Goal: Find contact information: Find contact information

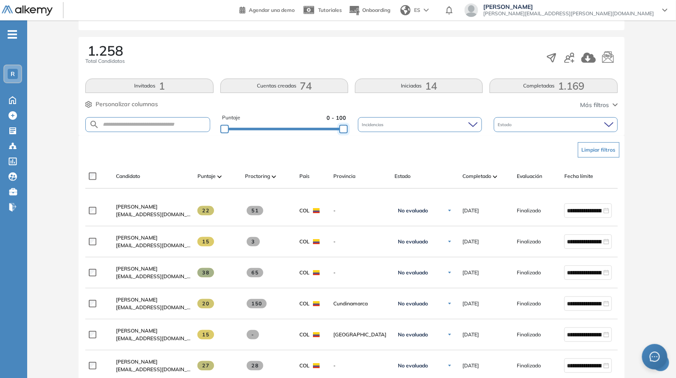
drag, startPoint x: 340, startPoint y: 129, endPoint x: 365, endPoint y: 135, distance: 25.9
click at [363, 121] on div "Puntaje 0 - 100 Incidencias Estado" at bounding box center [351, 125] width 532 height 22
click at [365, 156] on div "Limpiar filtros" at bounding box center [353, 149] width 532 height 25
drag, startPoint x: 342, startPoint y: 132, endPoint x: 326, endPoint y: 128, distance: 16.7
click at [326, 128] on div at bounding box center [327, 129] width 8 height 8
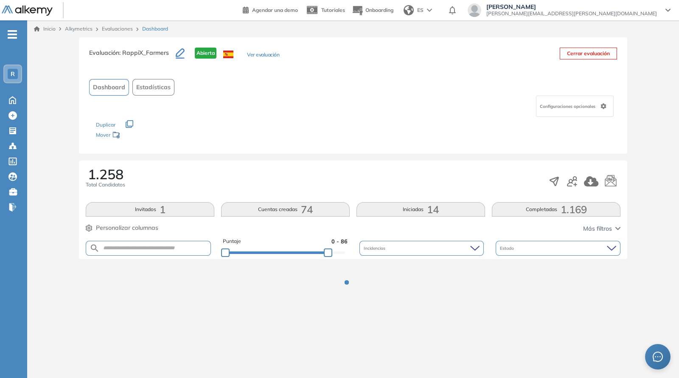
click at [379, 134] on div "Los siguientes tests ya no están disponibles o tienen una nueva versión Revisa …" at bounding box center [353, 130] width 514 height 27
click at [364, 129] on div "Los siguientes tests ya no están disponibles o tienen una nueva versión Revisa …" at bounding box center [353, 130] width 514 height 27
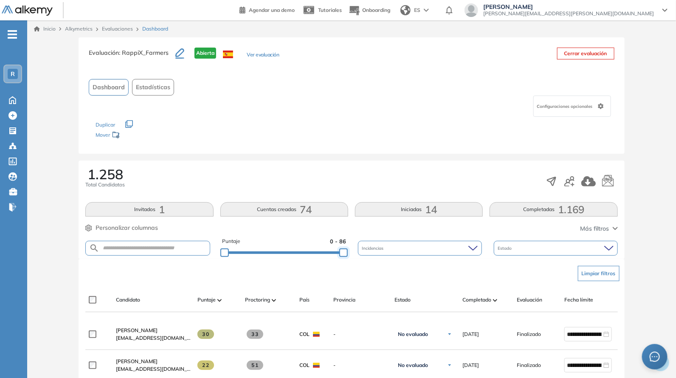
drag, startPoint x: 331, startPoint y: 251, endPoint x: 368, endPoint y: 249, distance: 36.6
click at [368, 249] on div "Puntaje 0 - 86 Incidencias Estado" at bounding box center [351, 248] width 532 height 22
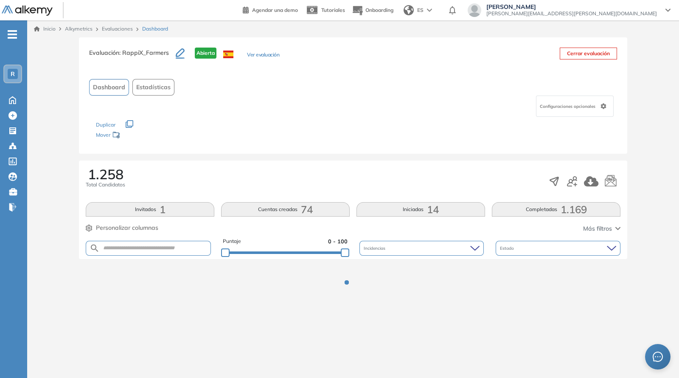
click at [366, 146] on div "Evaluación : RappiX_Farmers Abierta Ver evaluación Cerrar evaluación Dashboard …" at bounding box center [353, 95] width 548 height 116
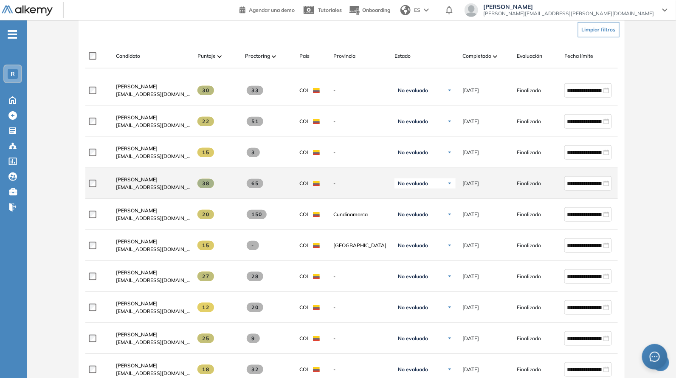
scroll to position [124, 0]
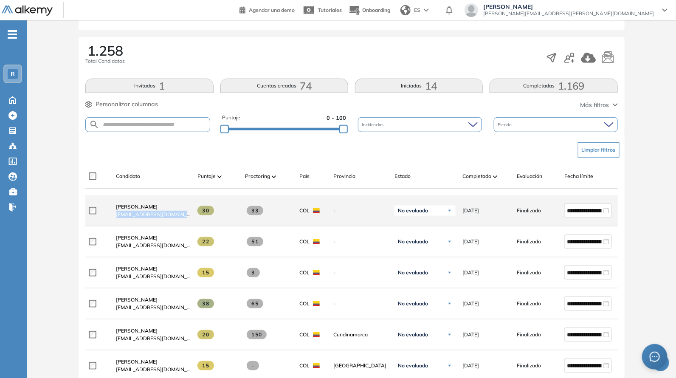
drag, startPoint x: 112, startPoint y: 218, endPoint x: 194, endPoint y: 215, distance: 81.6
click at [193, 215] on div "**********" at bounding box center [370, 210] width 570 height 31
click at [194, 215] on div "30" at bounding box center [215, 210] width 48 height 23
drag, startPoint x: 110, startPoint y: 222, endPoint x: 192, endPoint y: 213, distance: 83.3
click at [192, 213] on div "**********" at bounding box center [370, 210] width 570 height 31
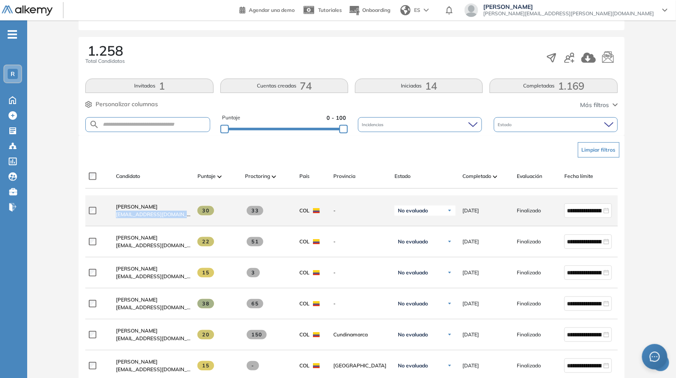
copy div "[EMAIL_ADDRESS][DOMAIN_NAME]"
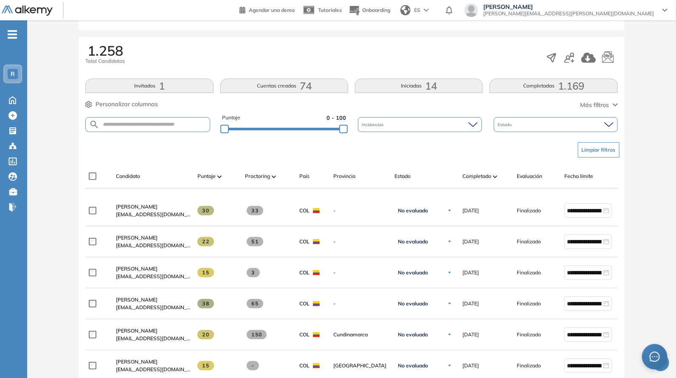
click at [255, 147] on div "Limpiar filtros" at bounding box center [353, 149] width 532 height 25
click at [330, 131] on div "Puntaje 0 - 100" at bounding box center [284, 125] width 124 height 22
drag, startPoint x: 326, startPoint y: 131, endPoint x: 320, endPoint y: 127, distance: 7.1
click at [325, 131] on div "Puntaje 0 - 100" at bounding box center [284, 125] width 124 height 22
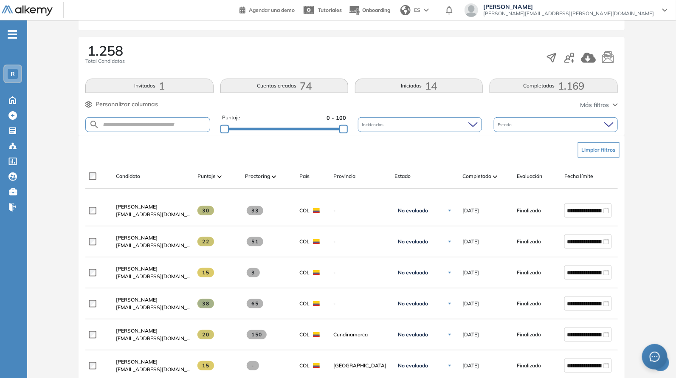
click at [319, 127] on div "Evaluación : RappiX_Farmers Abierta Ver evaluación Cerrar evaluación Dashboard …" at bounding box center [352, 370] width 642 height 913
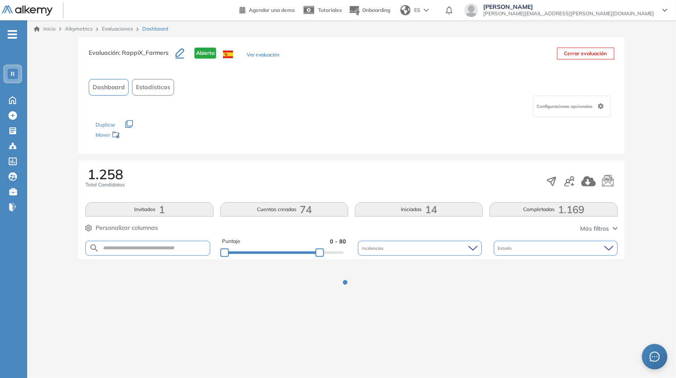
scroll to position [0, 0]
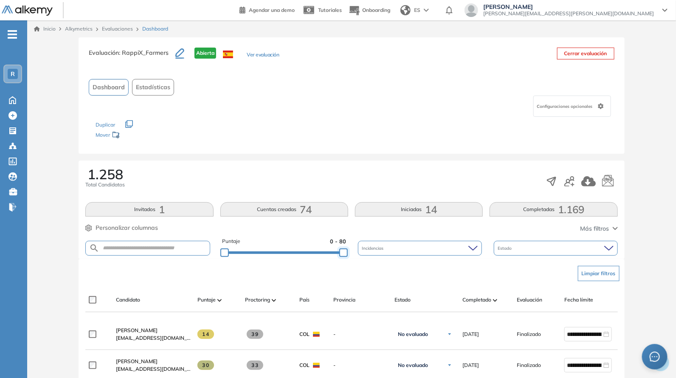
drag, startPoint x: 322, startPoint y: 251, endPoint x: 354, endPoint y: 248, distance: 32.4
click at [354, 248] on div "Puntaje 0 - 80 Incidencias Estado" at bounding box center [351, 248] width 532 height 22
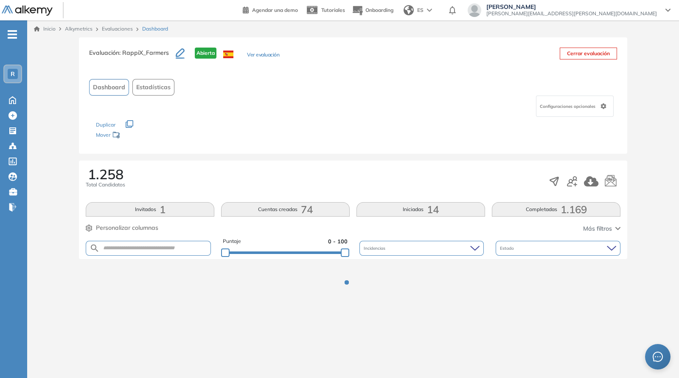
click at [321, 170] on div "1.258 Total Candidatos" at bounding box center [353, 181] width 535 height 28
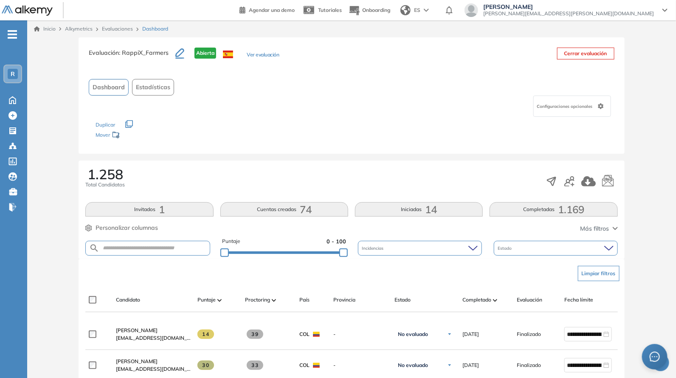
scroll to position [124, 0]
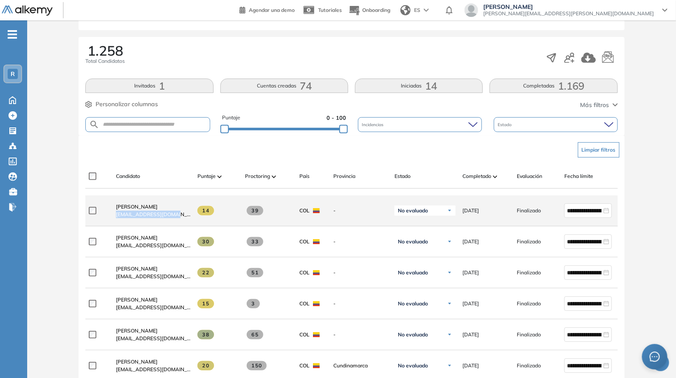
drag, startPoint x: 110, startPoint y: 219, endPoint x: 189, endPoint y: 219, distance: 79.8
click at [189, 219] on div "[PERSON_NAME] [EMAIL_ADDRESS][DOMAIN_NAME]" at bounding box center [149, 210] width 81 height 29
copy span "[EMAIL_ADDRESS][DOMAIN_NAME]"
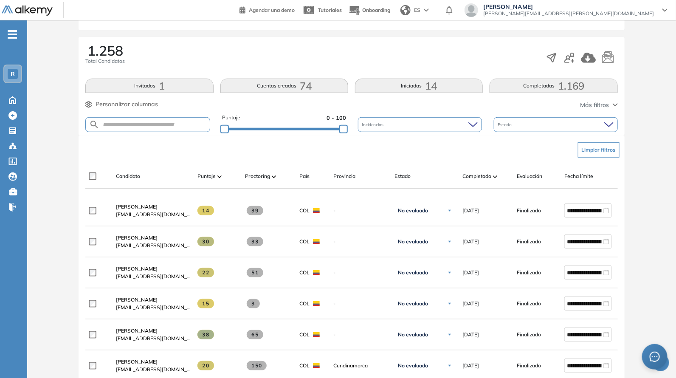
click at [202, 169] on div "Candidato Puntaje Proctoring País Provincia Estado Completado Evaluación Fecha …" at bounding box center [351, 176] width 532 height 24
drag, startPoint x: 337, startPoint y: 126, endPoint x: 388, endPoint y: 145, distance: 53.6
click at [388, 141] on div "Evaluación : RappiX_Farmers Abierta Ver evaluación Cerrar evaluación Dashboard …" at bounding box center [352, 370] width 642 height 913
drag, startPoint x: 333, startPoint y: 129, endPoint x: 318, endPoint y: 135, distance: 17.1
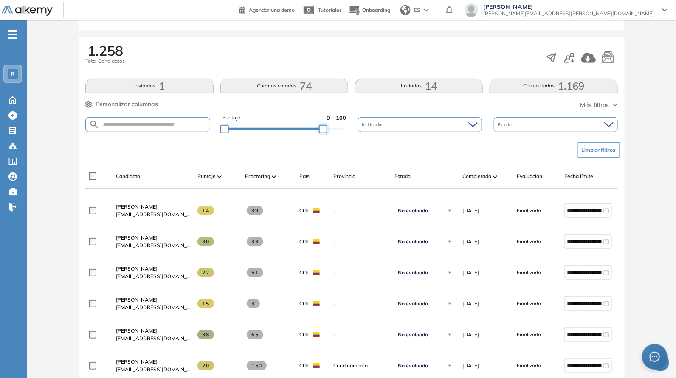
scroll to position [0, 0]
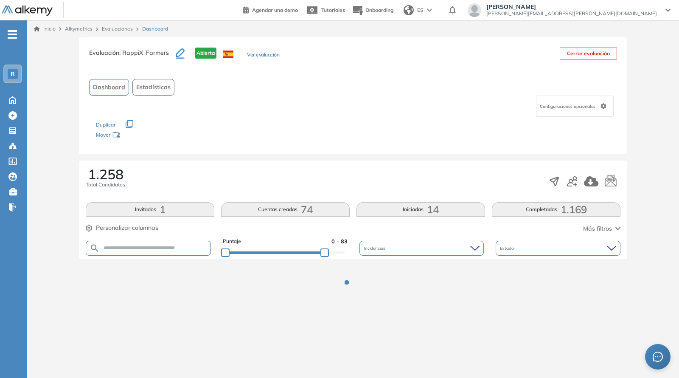
click at [318, 135] on div "Los siguientes tests ya no están disponibles o tienen una nueva versión Revisa …" at bounding box center [353, 130] width 514 height 27
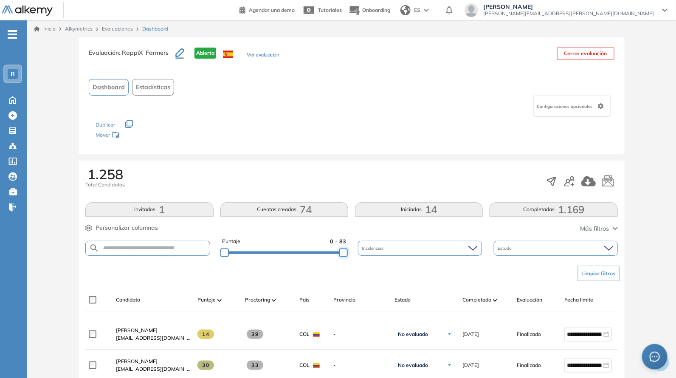
drag, startPoint x: 323, startPoint y: 251, endPoint x: 377, endPoint y: 255, distance: 54.4
click at [377, 255] on div "Puntaje 0 - 83 Incidencias Estado" at bounding box center [351, 248] width 532 height 22
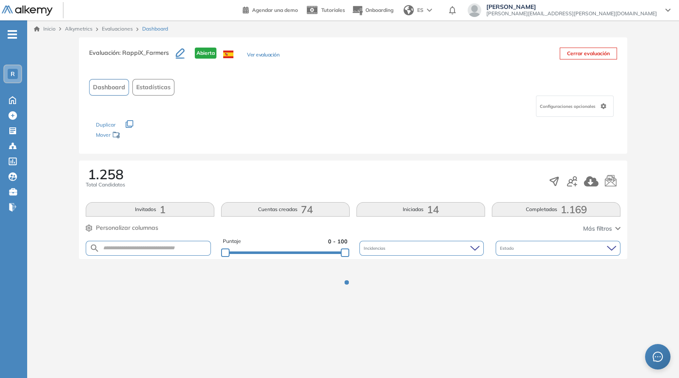
click at [352, 292] on div at bounding box center [353, 288] width 21 height 21
click at [351, 289] on div at bounding box center [353, 288] width 21 height 21
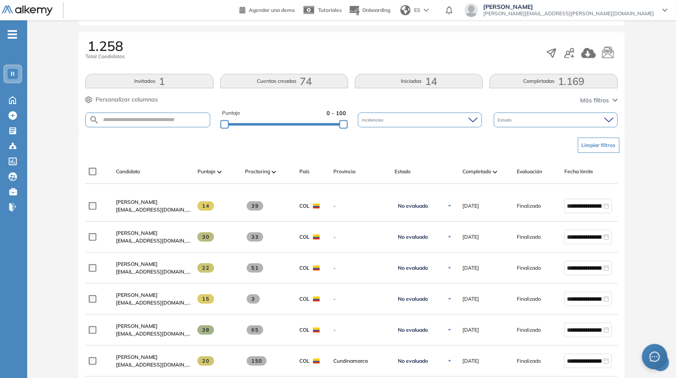
scroll to position [124, 0]
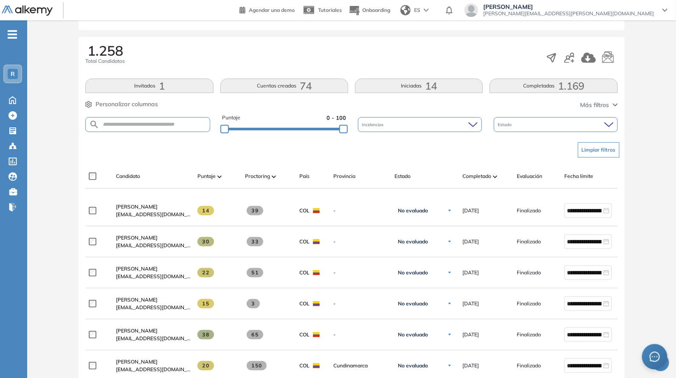
click at [309, 125] on div "Evaluación : RappiX_Farmers Abierta Ver evaluación Cerrar evaluación Dashboard …" at bounding box center [352, 370] width 642 height 913
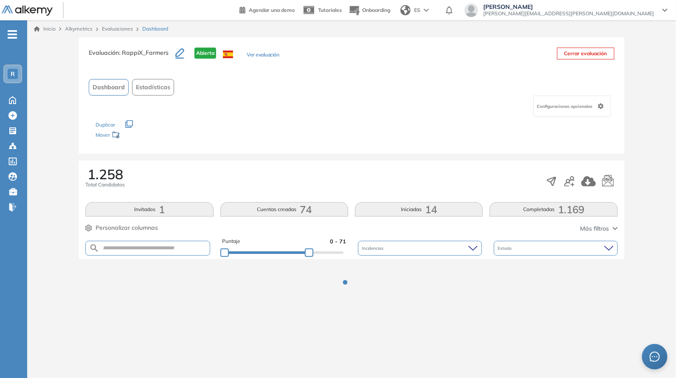
scroll to position [0, 0]
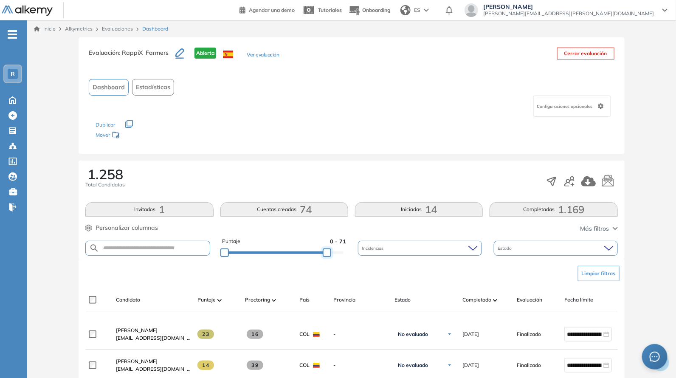
drag, startPoint x: 314, startPoint y: 253, endPoint x: 374, endPoint y: 251, distance: 59.5
click at [375, 256] on div "Puntaje 0 - 71 Incidencias Estado" at bounding box center [351, 248] width 532 height 22
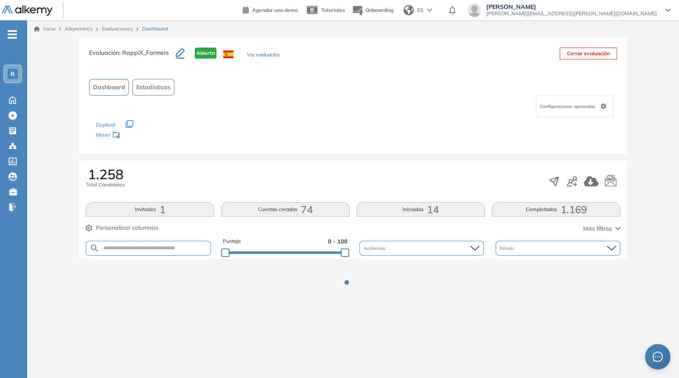
click at [343, 149] on div "Evaluación : RappiX_Farmers Abierta Ver evaluación Cerrar evaluación Dashboard …" at bounding box center [353, 95] width 548 height 116
click at [343, 147] on div "Evaluación : RappiX_Farmers Abierta Ver evaluación Cerrar evaluación Dashboard …" at bounding box center [353, 95] width 548 height 116
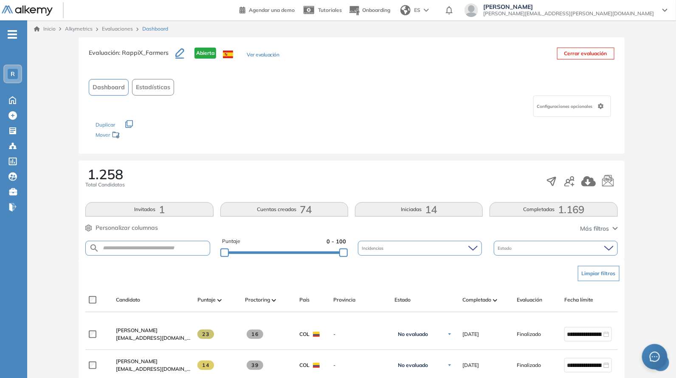
scroll to position [124, 0]
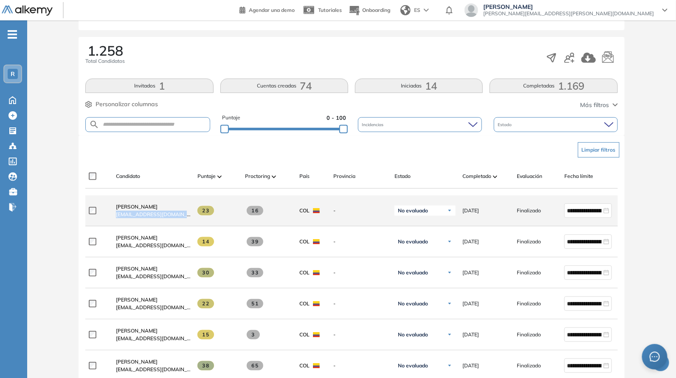
drag, startPoint x: 110, startPoint y: 222, endPoint x: 194, endPoint y: 221, distance: 84.1
click at [194, 221] on div "**********" at bounding box center [370, 210] width 570 height 31
copy div "[EMAIL_ADDRESS][DOMAIN_NAME]"
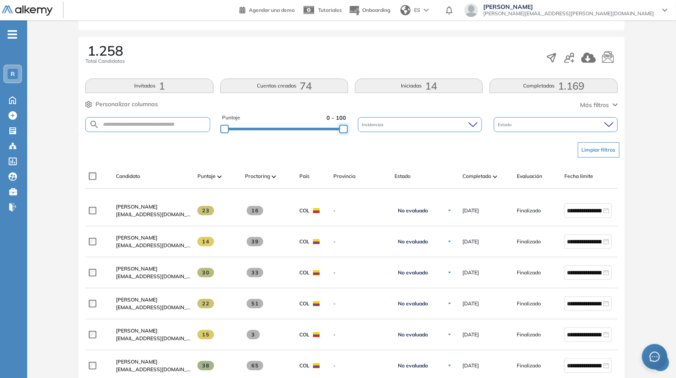
drag, startPoint x: 341, startPoint y: 129, endPoint x: 357, endPoint y: 135, distance: 17.6
click at [357, 135] on div "Evaluación : RappiX_Farmers Abierta Ver evaluación Cerrar evaluación Dashboard …" at bounding box center [352, 370] width 642 height 913
click at [357, 139] on div "Limpiar filtros" at bounding box center [353, 149] width 532 height 25
click at [360, 141] on div "Limpiar filtros" at bounding box center [353, 149] width 532 height 25
drag, startPoint x: 341, startPoint y: 131, endPoint x: 329, endPoint y: 131, distance: 11.9
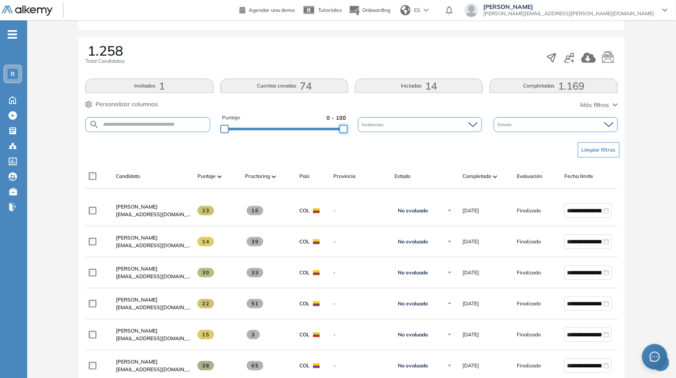
click at [339, 131] on div at bounding box center [343, 129] width 8 height 8
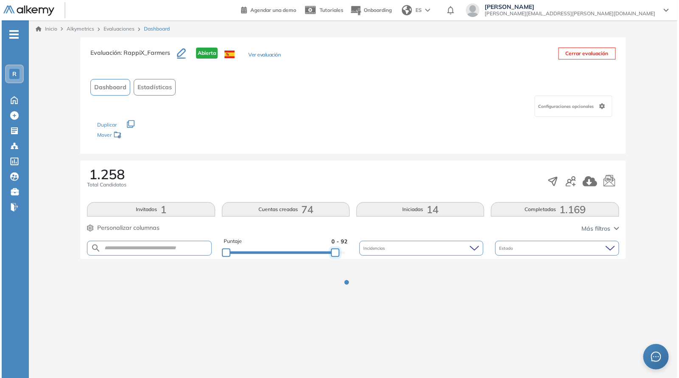
scroll to position [0, 0]
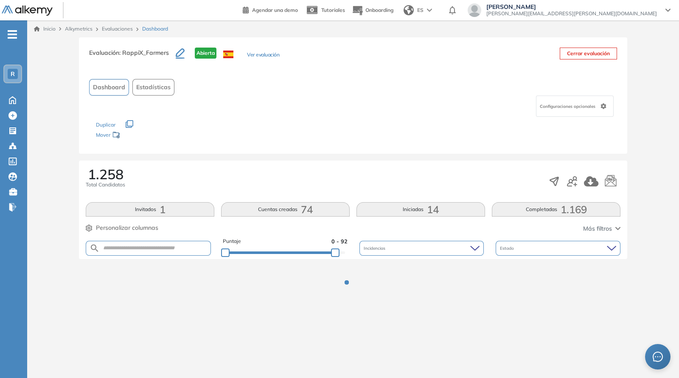
click at [337, 135] on div "Los siguientes tests ya no están disponibles o tienen una nueva versión Revisa …" at bounding box center [353, 130] width 514 height 27
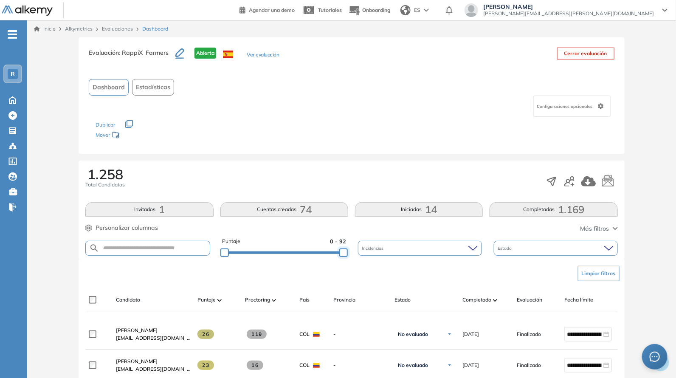
drag, startPoint x: 340, startPoint y: 254, endPoint x: 376, endPoint y: 257, distance: 36.2
click at [376, 257] on div "Puntaje 0 - 92 Incidencias Estado" at bounding box center [351, 248] width 532 height 22
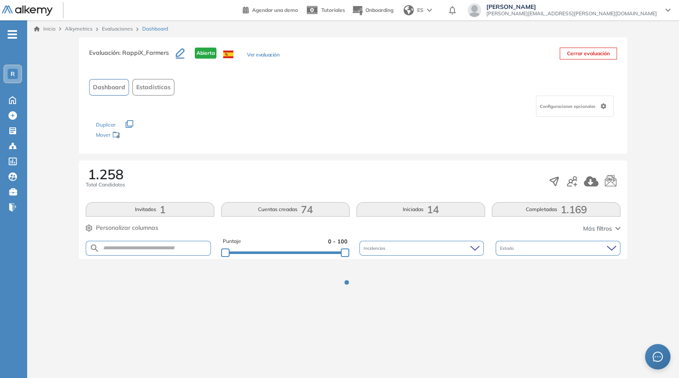
click at [340, 220] on div "1.258 Total Candidatos Invitados 1 Cuentas creadas 74 Iniciadas 14 Completadas …" at bounding box center [353, 209] width 548 height 98
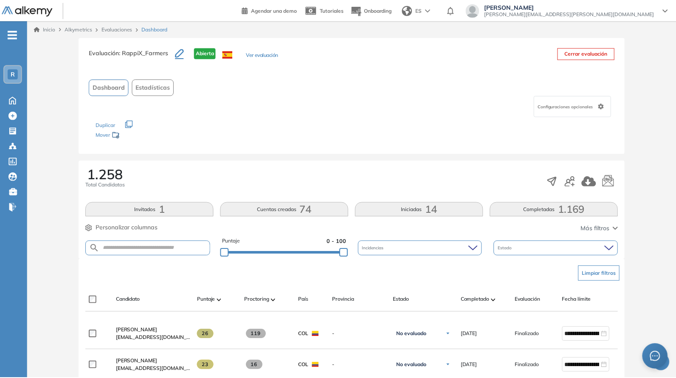
scroll to position [124, 0]
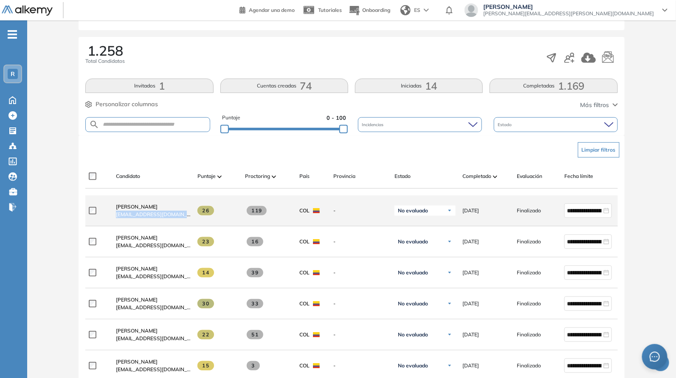
drag, startPoint x: 112, startPoint y: 218, endPoint x: 196, endPoint y: 219, distance: 84.0
click at [198, 225] on div "**********" at bounding box center [370, 210] width 570 height 31
copy div "[EMAIL_ADDRESS][DOMAIN_NAME]"
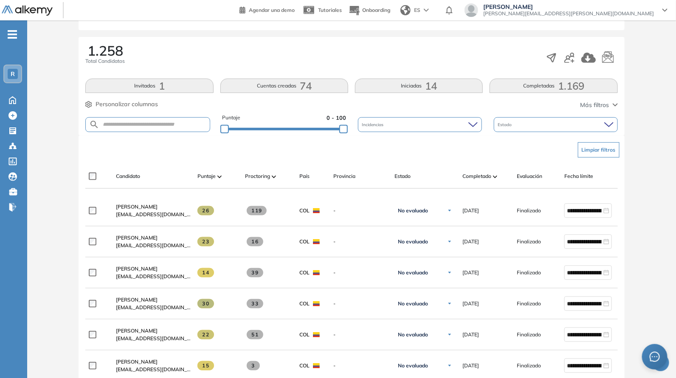
click at [110, 171] on div "Candidato Puntaje Proctoring País Provincia Estado Completado Evaluación Fecha …" at bounding box center [370, 179] width 570 height 17
drag, startPoint x: 343, startPoint y: 130, endPoint x: 409, endPoint y: 145, distance: 67.5
click at [412, 145] on div "Evaluación : RappiX_Farmers Abierta Ver evaluación Cerrar evaluación Dashboard …" at bounding box center [352, 370] width 642 height 913
click at [385, 174] on div "Provincia" at bounding box center [360, 176] width 54 height 8
drag, startPoint x: 346, startPoint y: 128, endPoint x: 326, endPoint y: 128, distance: 19.5
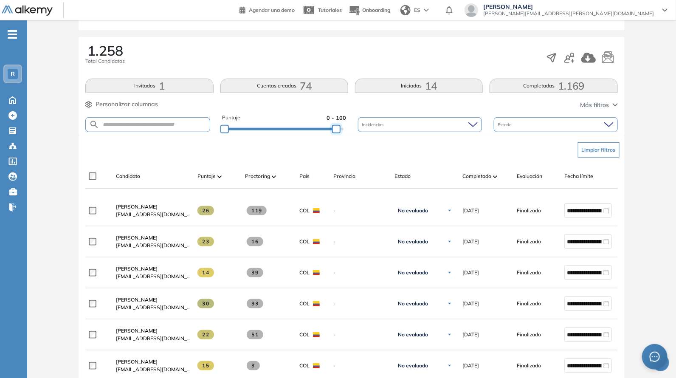
click at [332, 128] on div at bounding box center [336, 129] width 8 height 8
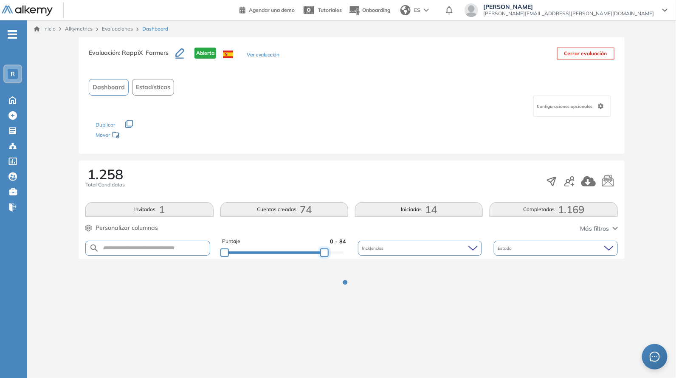
scroll to position [0, 0]
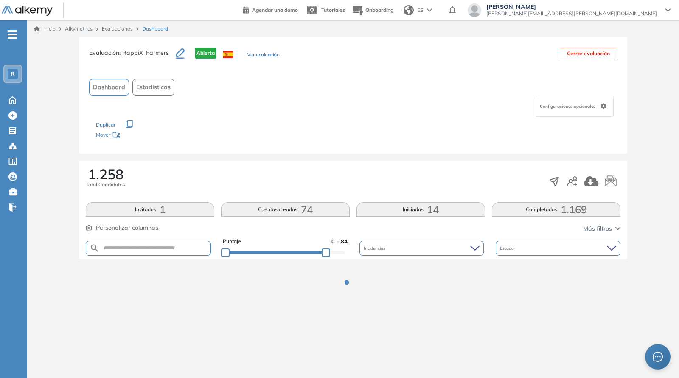
click at [341, 148] on div "Evaluación : RappiX_Farmers Abierta Ver evaluación Cerrar evaluación Dashboard …" at bounding box center [353, 95] width 548 height 116
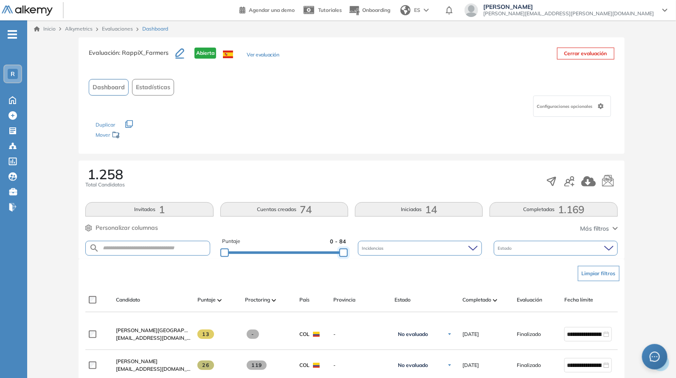
drag, startPoint x: 328, startPoint y: 252, endPoint x: 365, endPoint y: 258, distance: 37.4
click at [366, 258] on div "Puntaje 0 - 84 Incidencias Estado" at bounding box center [351, 248] width 532 height 22
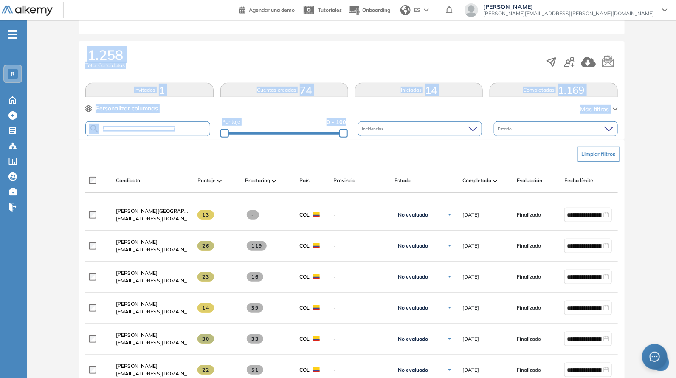
scroll to position [124, 0]
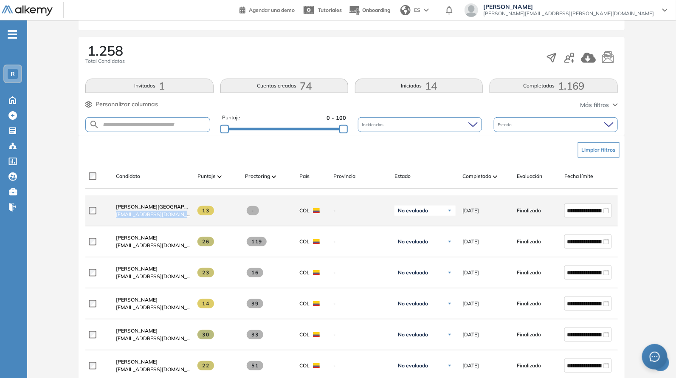
drag, startPoint x: 112, startPoint y: 216, endPoint x: 200, endPoint y: 219, distance: 87.9
click at [202, 219] on div "**********" at bounding box center [370, 210] width 570 height 31
copy div "[EMAIL_ADDRESS][DOMAIN_NAME]"
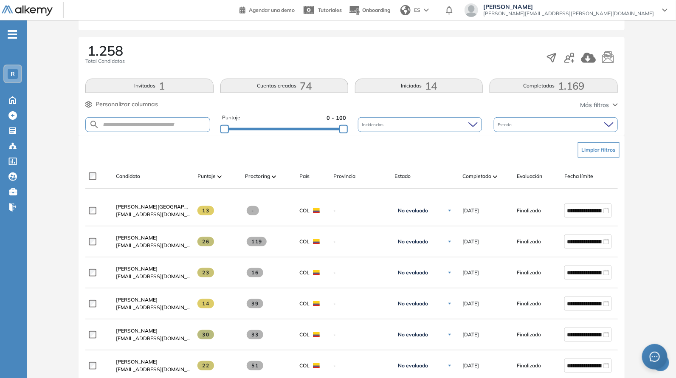
drag, startPoint x: 344, startPoint y: 130, endPoint x: 385, endPoint y: 139, distance: 42.6
click at [385, 139] on div "Evaluación : RappiX_Farmers Abierta Ver evaluación Cerrar evaluación Dashboard …" at bounding box center [352, 370] width 642 height 913
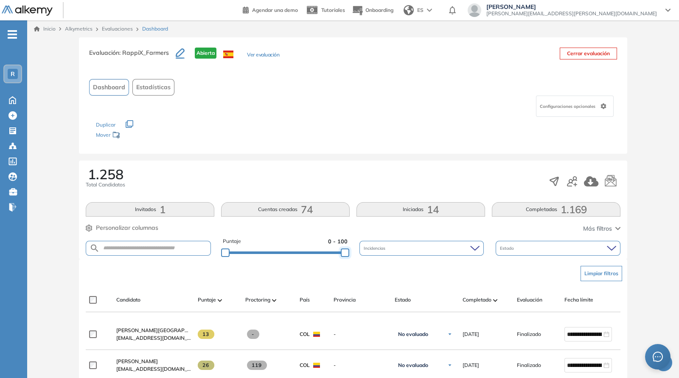
drag, startPoint x: 336, startPoint y: 126, endPoint x: 327, endPoint y: 125, distance: 8.6
click at [327, 125] on div "Los siguientes tests ya no están disponibles o tienen una nueva versión Revisa …" at bounding box center [353, 130] width 514 height 27
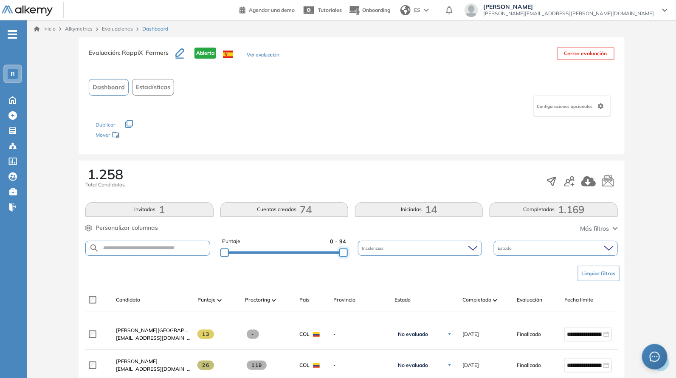
drag, startPoint x: 342, startPoint y: 251, endPoint x: 365, endPoint y: 250, distance: 22.9
click at [365, 250] on div "Puntaje 0 - 94 Incidencias Estado" at bounding box center [351, 248] width 532 height 22
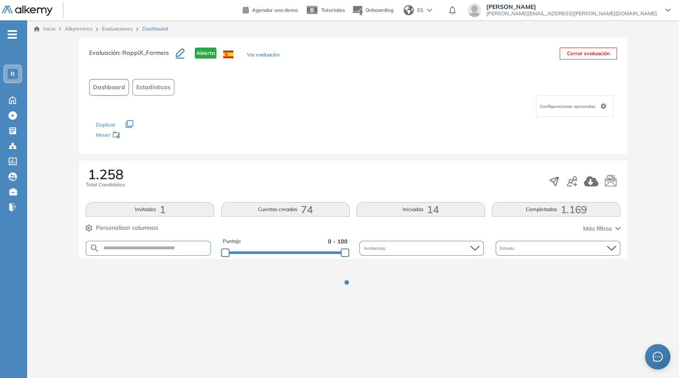
drag, startPoint x: 352, startPoint y: 198, endPoint x: 357, endPoint y: 174, distance: 24.6
click at [352, 196] on div "1.258 Total Candidatos Invitados 1 Cuentas creadas 74 Iniciadas 14 Completadas …" at bounding box center [353, 209] width 548 height 98
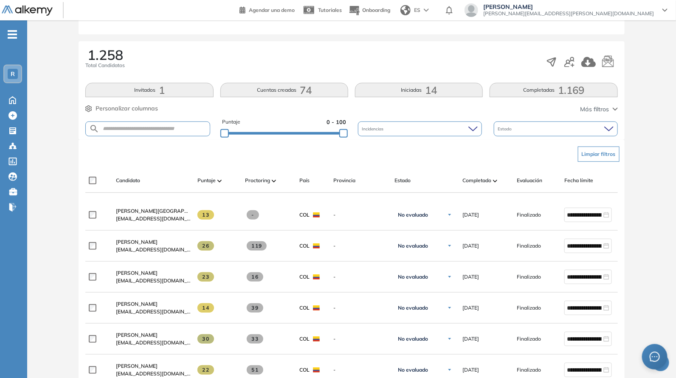
scroll to position [124, 0]
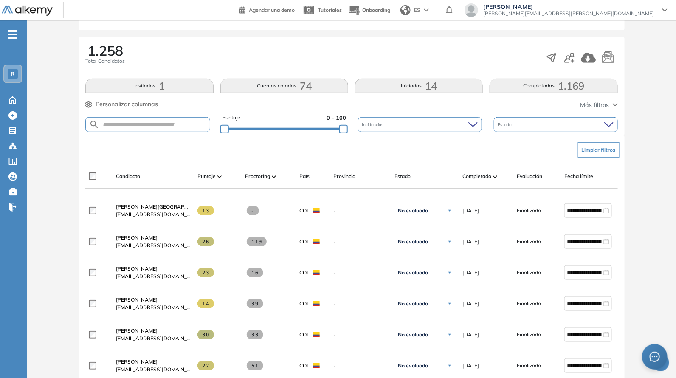
click at [317, 127] on div "Evaluación : RappiX_Farmers Abierta Ver evaluación Cerrar evaluación Dashboard …" at bounding box center [352, 370] width 642 height 913
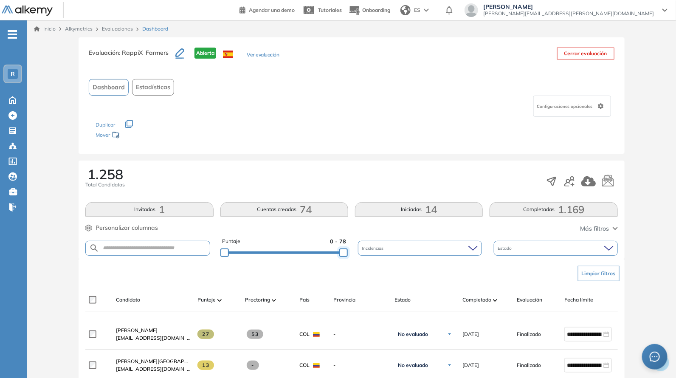
drag, startPoint x: 319, startPoint y: 253, endPoint x: 382, endPoint y: 259, distance: 63.9
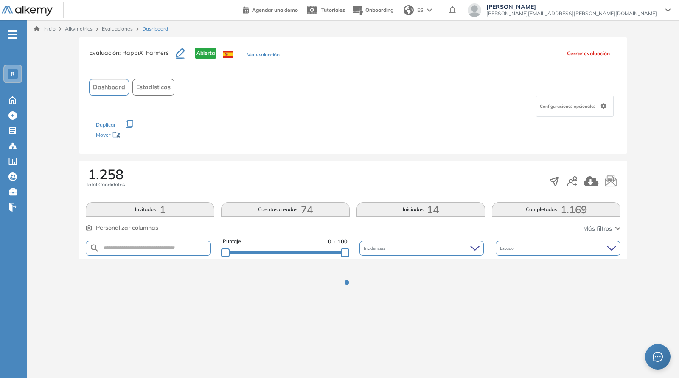
click at [348, 152] on div "Evaluación : RappiX_Farmers Abierta Ver evaluación Cerrar evaluación Dashboard …" at bounding box center [353, 95] width 548 height 116
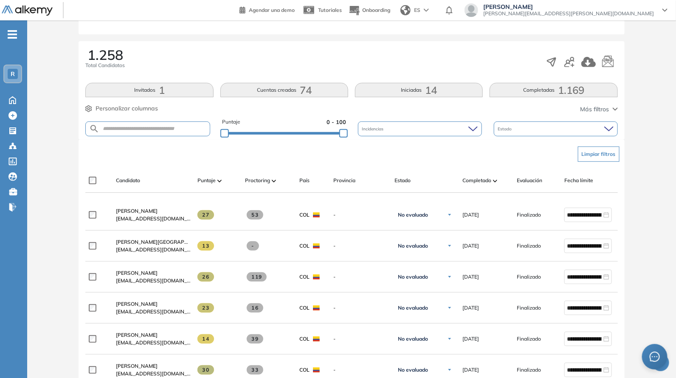
scroll to position [124, 0]
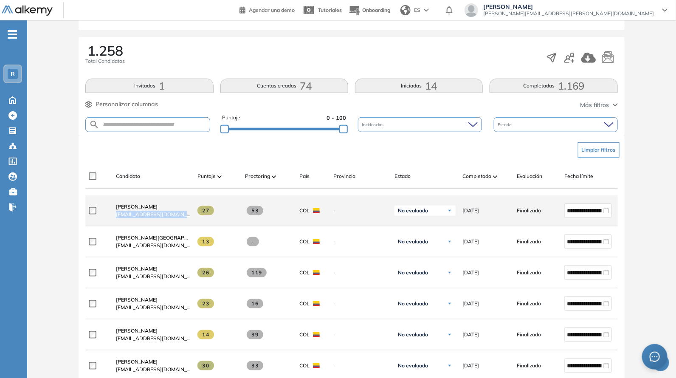
drag, startPoint x: 109, startPoint y: 220, endPoint x: 203, endPoint y: 217, distance: 94.3
click at [205, 217] on div "**********" at bounding box center [370, 210] width 570 height 31
copy div "[EMAIL_ADDRESS][DOMAIN_NAME]"
